Goal: Check status

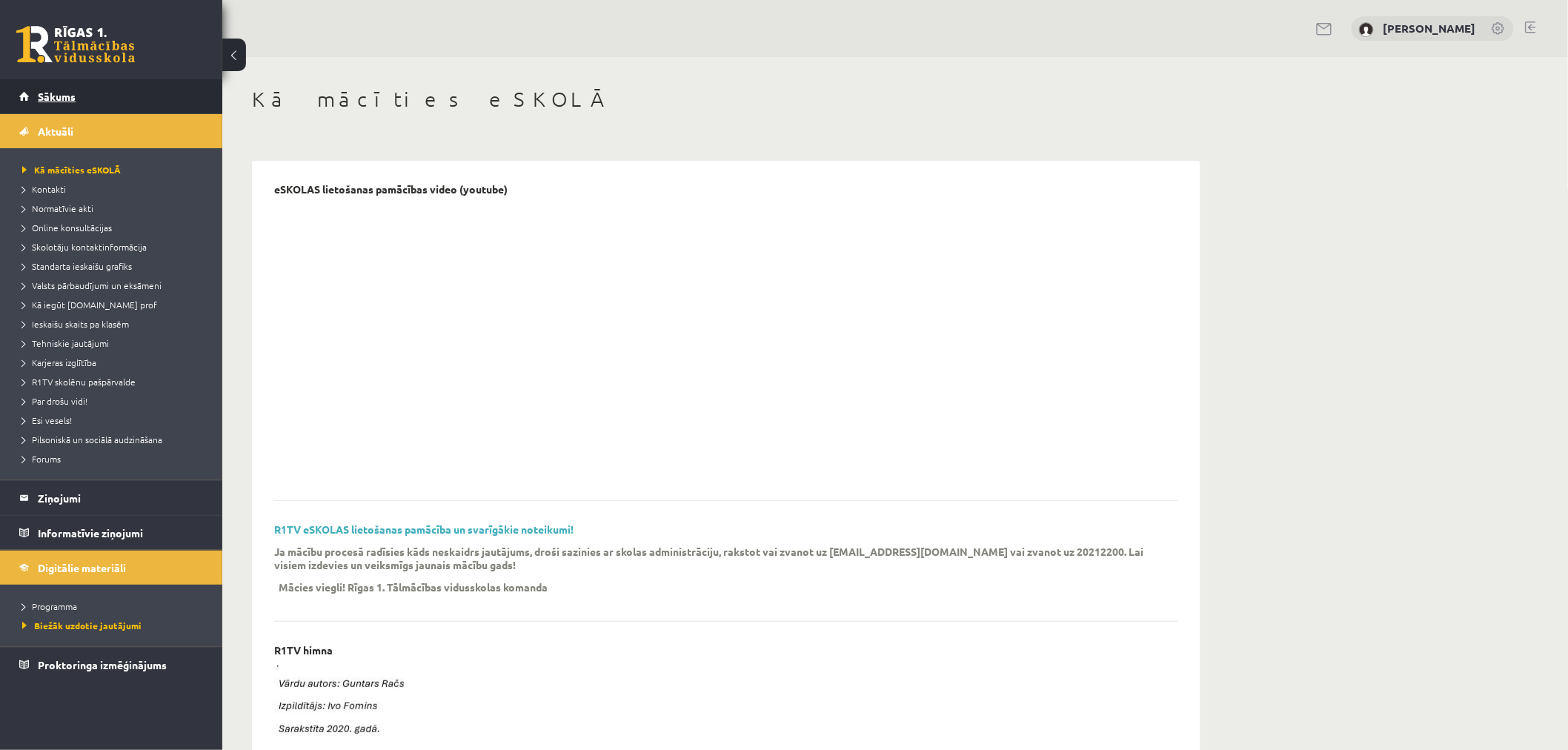
click at [67, 95] on span "Sākums" at bounding box center [57, 96] width 38 height 13
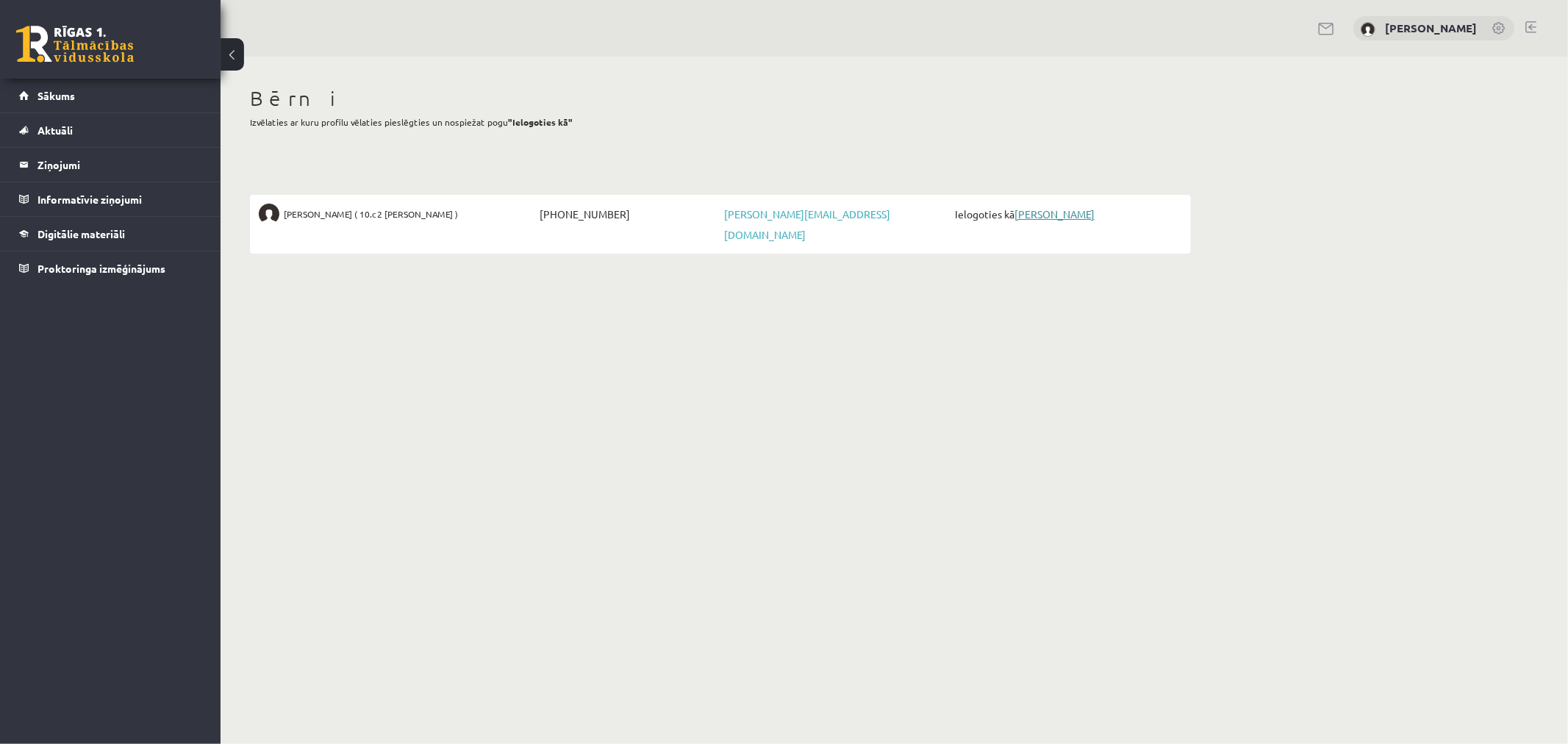
click at [1076, 207] on link "[PERSON_NAME]" at bounding box center [1055, 213] width 81 height 13
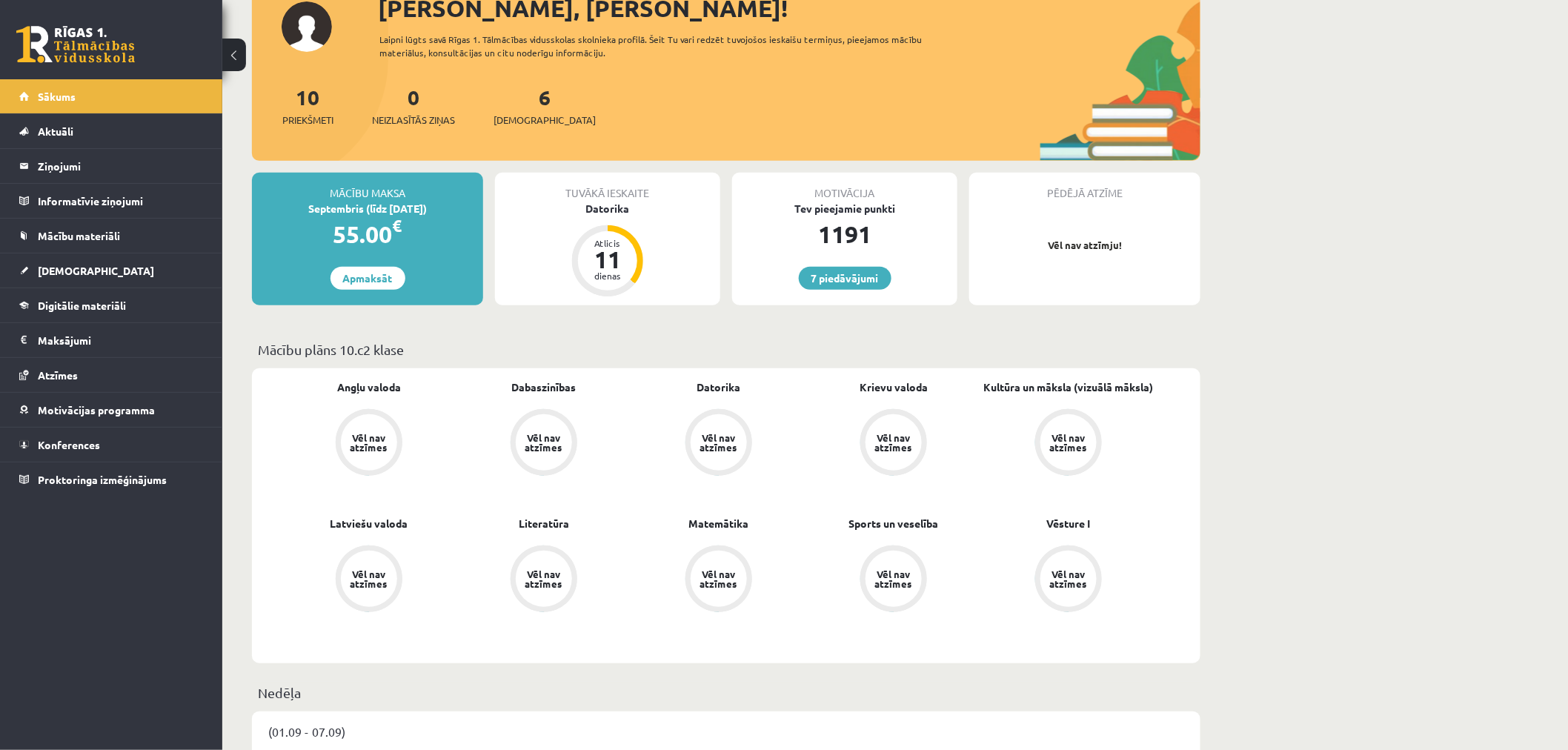
scroll to position [164, 0]
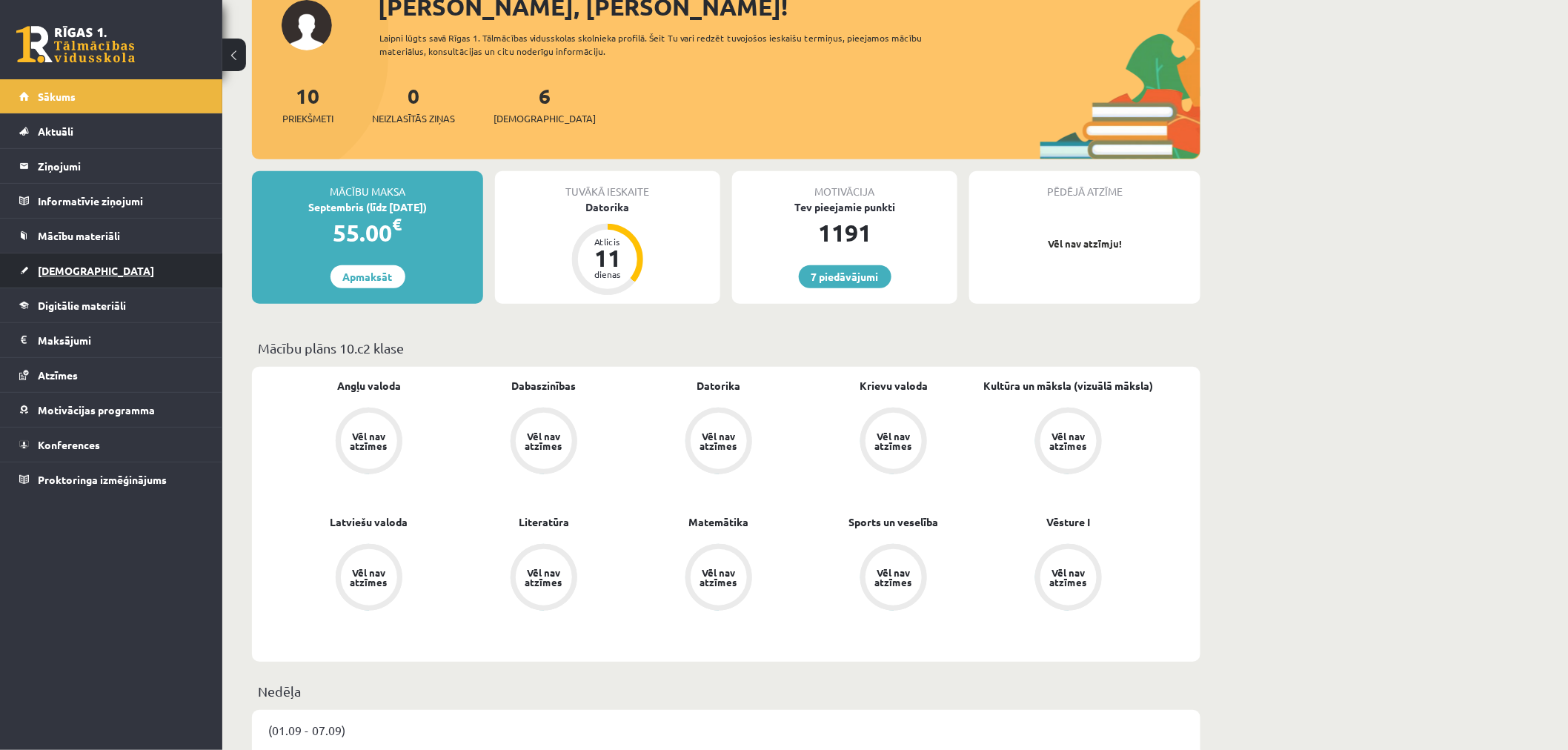
click at [72, 271] on span "[DEMOGRAPHIC_DATA]" at bounding box center [95, 271] width 116 height 13
